Goal: Information Seeking & Learning: Learn about a topic

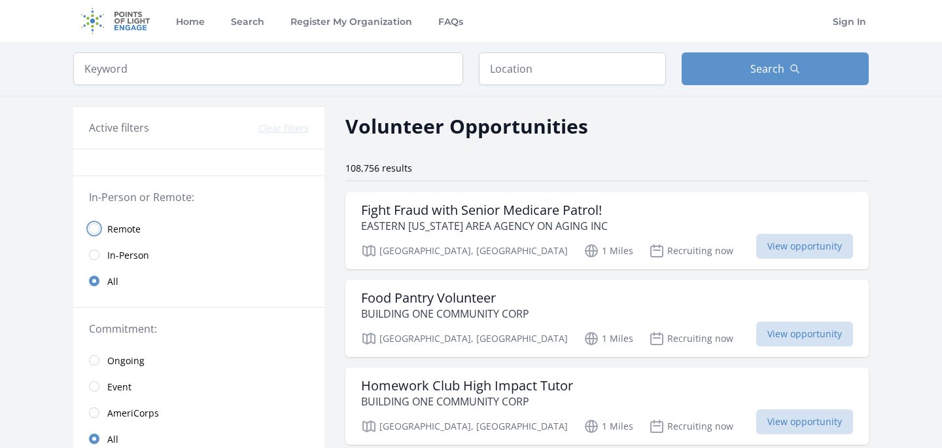
click at [92, 229] on input "radio" at bounding box center [94, 228] width 10 height 10
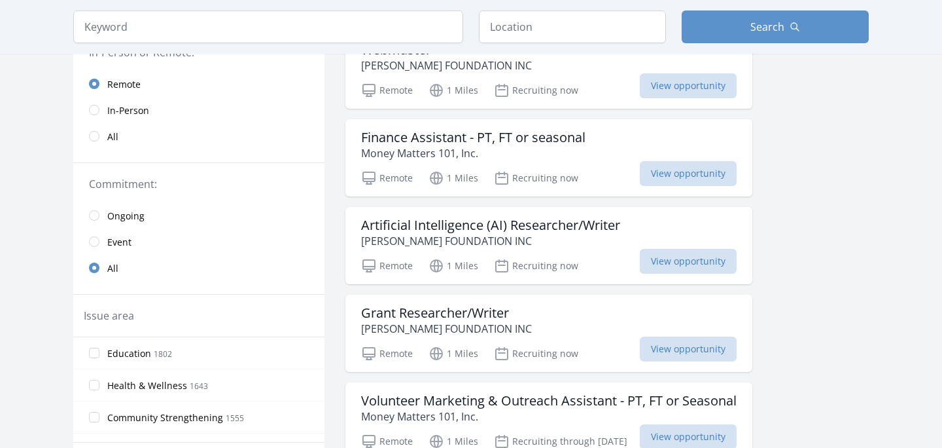
scroll to position [166, 0]
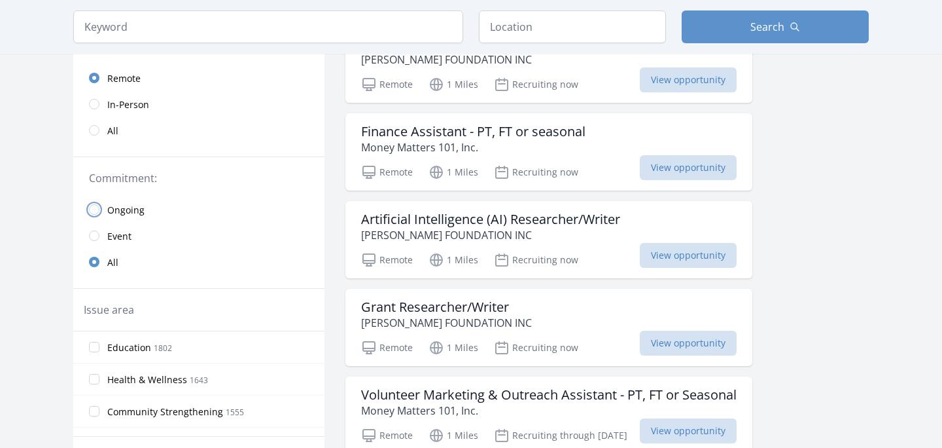
click at [95, 209] on input "radio" at bounding box center [94, 209] width 10 height 10
click at [95, 264] on input "radio" at bounding box center [94, 262] width 10 height 10
